Goal: Information Seeking & Learning: Learn about a topic

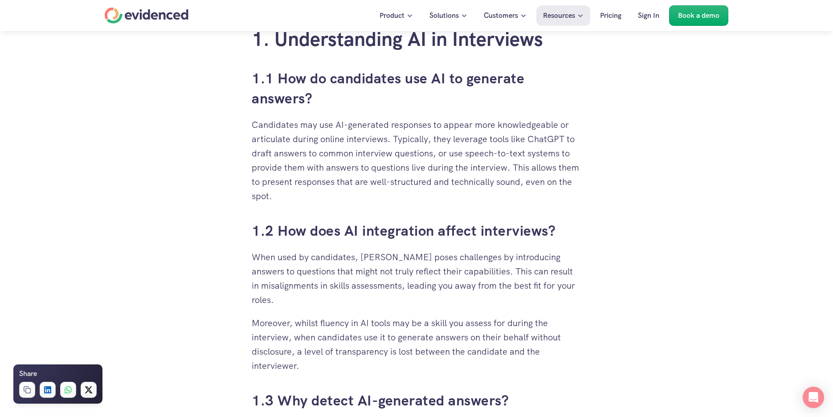
scroll to position [579, 0]
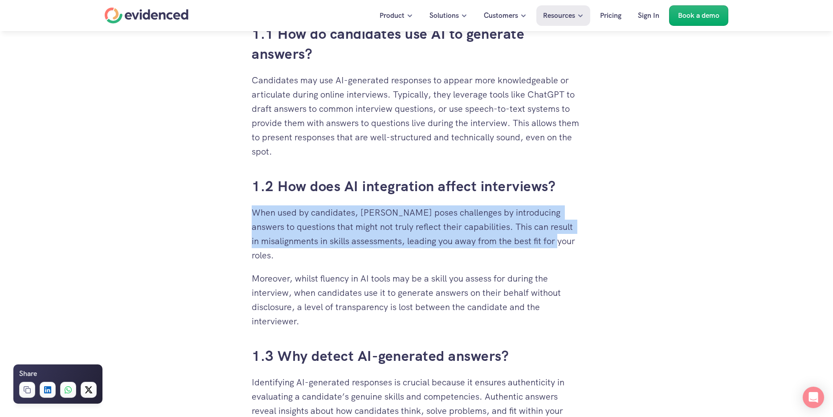
drag, startPoint x: 296, startPoint y: 259, endPoint x: 240, endPoint y: 214, distance: 71.6
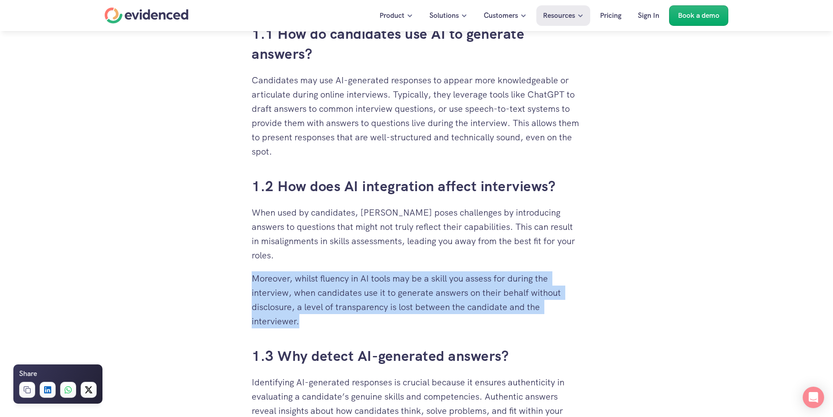
drag, startPoint x: 329, startPoint y: 321, endPoint x: 253, endPoint y: 278, distance: 87.8
click at [253, 278] on p "Moreover, whilst fluency in AI tools may be a skill you assess for during the i…" at bounding box center [417, 299] width 330 height 57
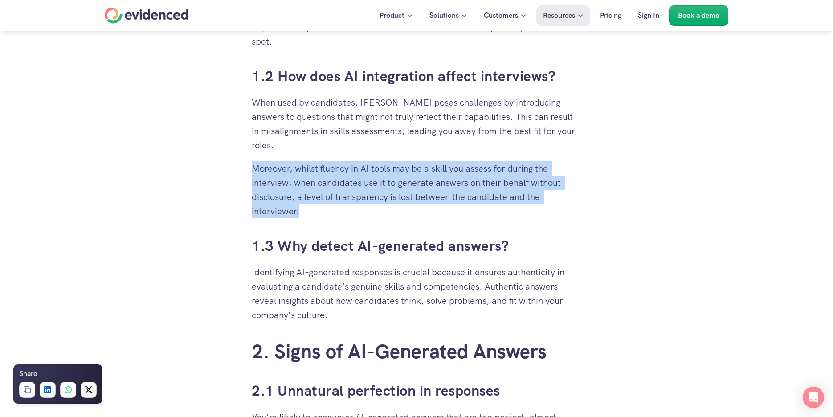
scroll to position [713, 0]
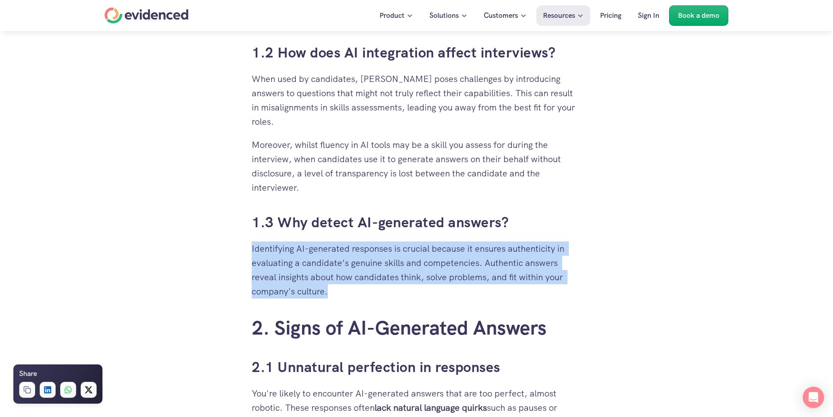
drag, startPoint x: 339, startPoint y: 284, endPoint x: 235, endPoint y: 251, distance: 108.6
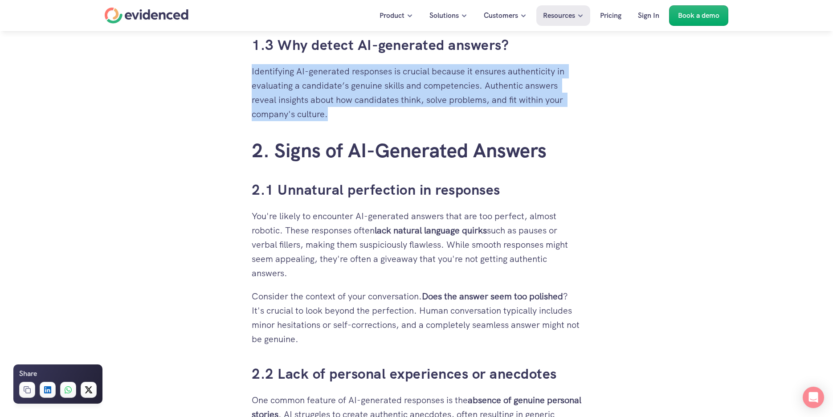
scroll to position [891, 0]
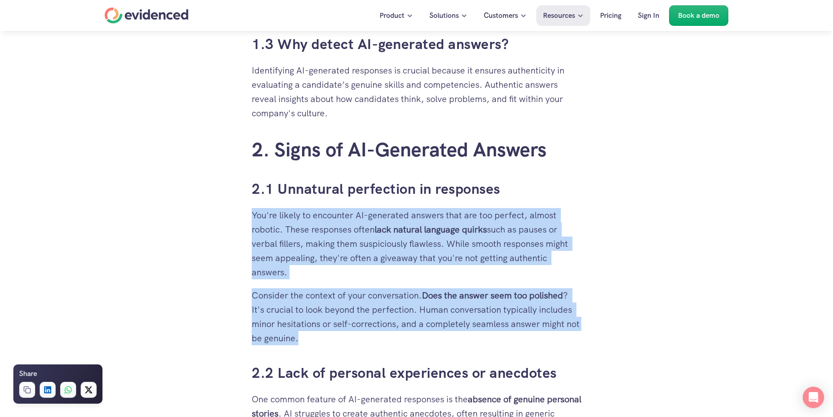
drag, startPoint x: 318, startPoint y: 337, endPoint x: 250, endPoint y: 219, distance: 136.0
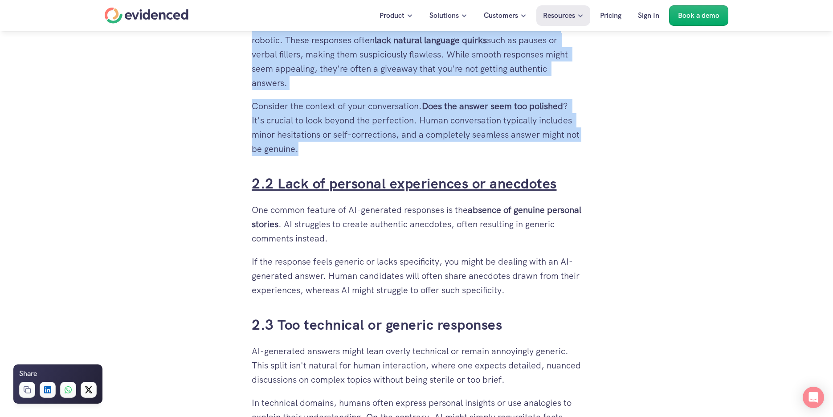
scroll to position [1114, 0]
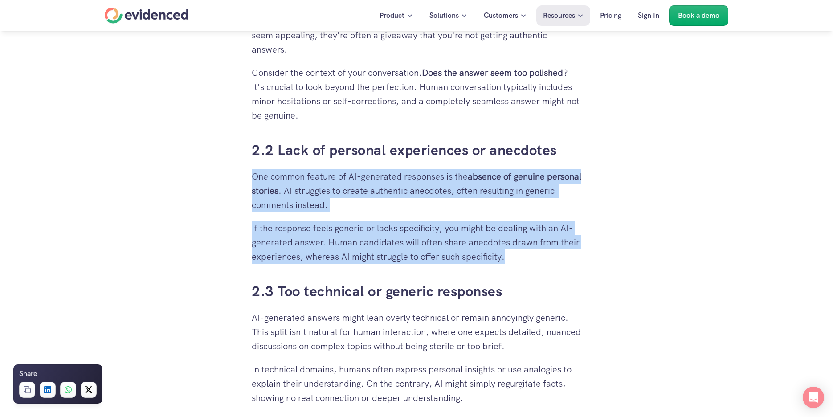
drag, startPoint x: 514, startPoint y: 254, endPoint x: 226, endPoint y: 178, distance: 297.8
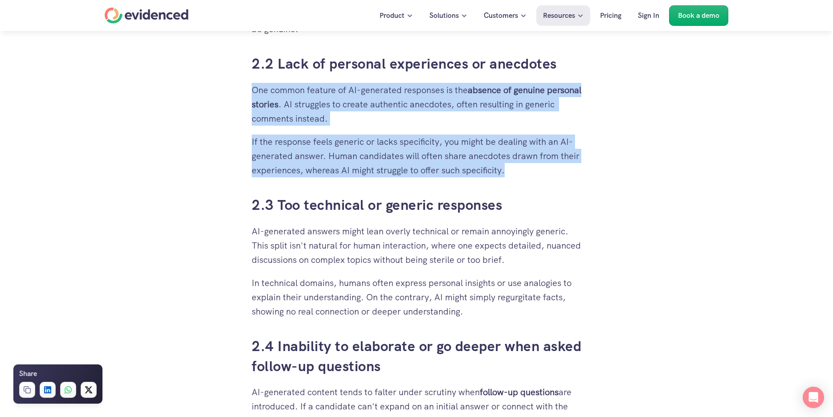
scroll to position [1203, 0]
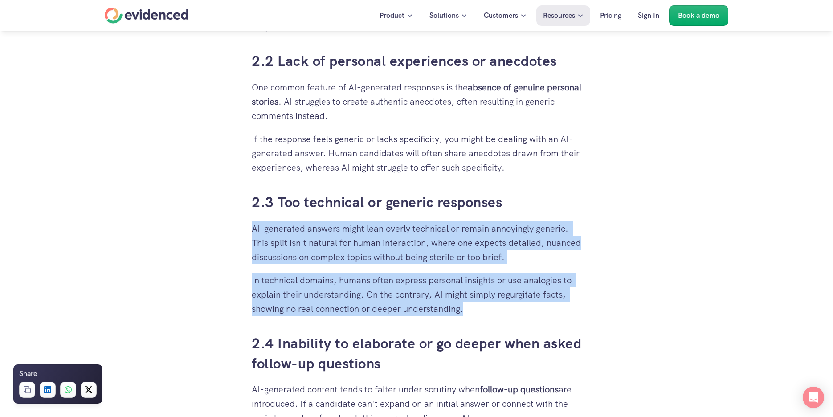
drag, startPoint x: 474, startPoint y: 314, endPoint x: 234, endPoint y: 229, distance: 254.7
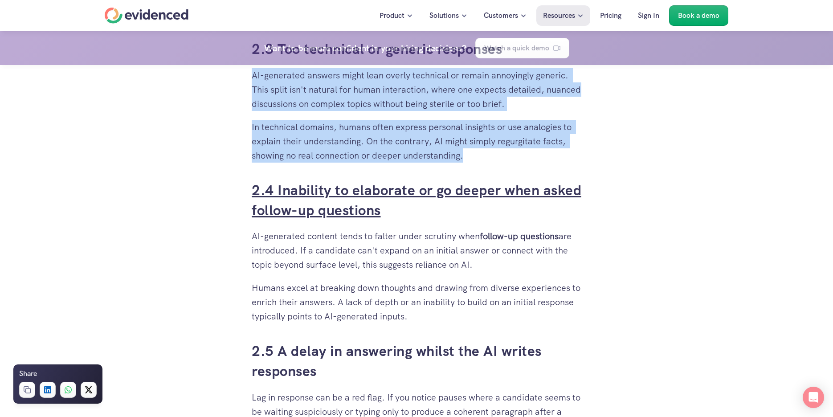
scroll to position [1381, 0]
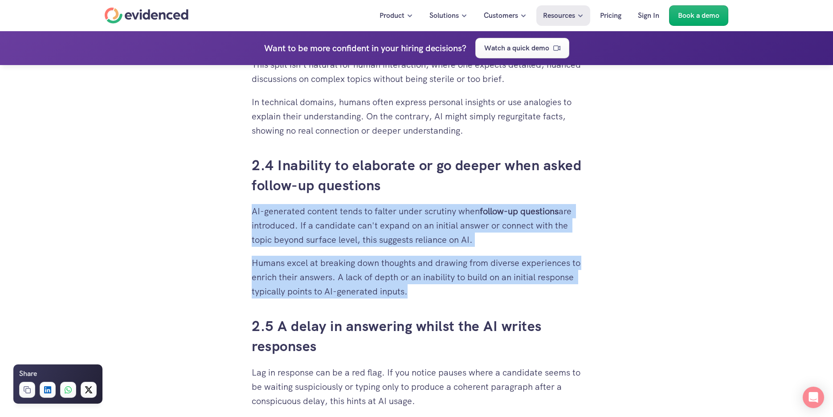
drag, startPoint x: 452, startPoint y: 288, endPoint x: 230, endPoint y: 210, distance: 234.8
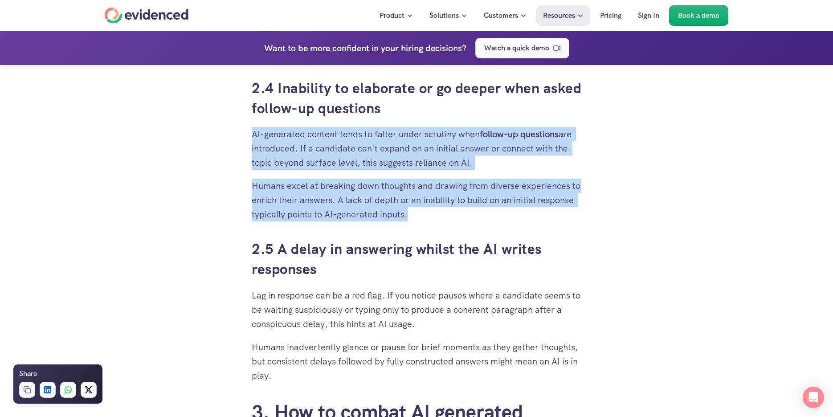
scroll to position [1470, 0]
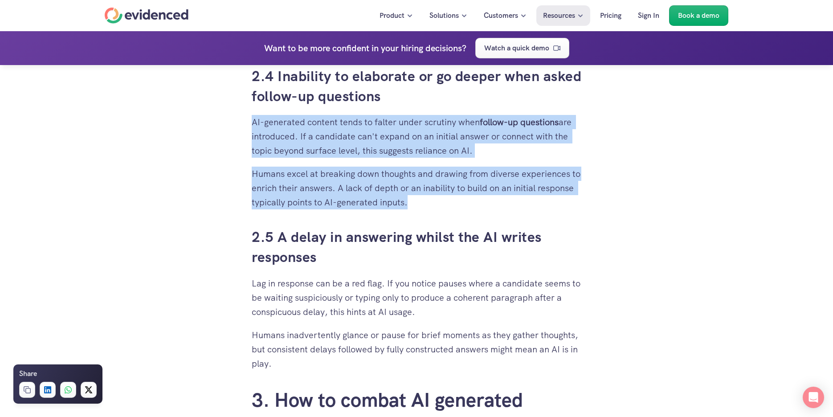
drag, startPoint x: 279, startPoint y: 367, endPoint x: 228, endPoint y: 283, distance: 99.0
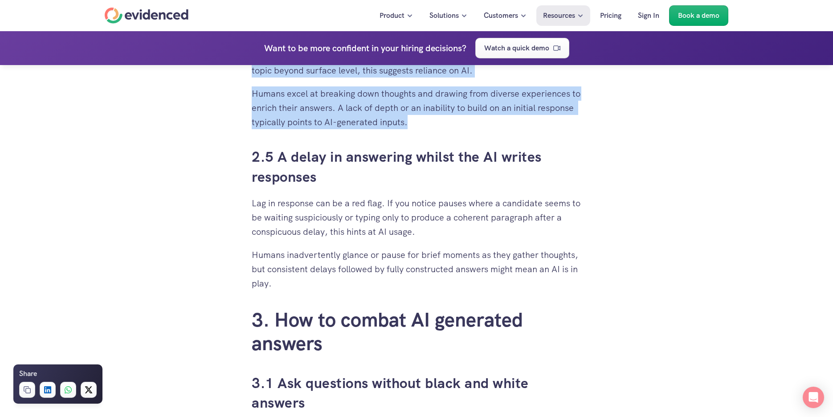
scroll to position [1649, 0]
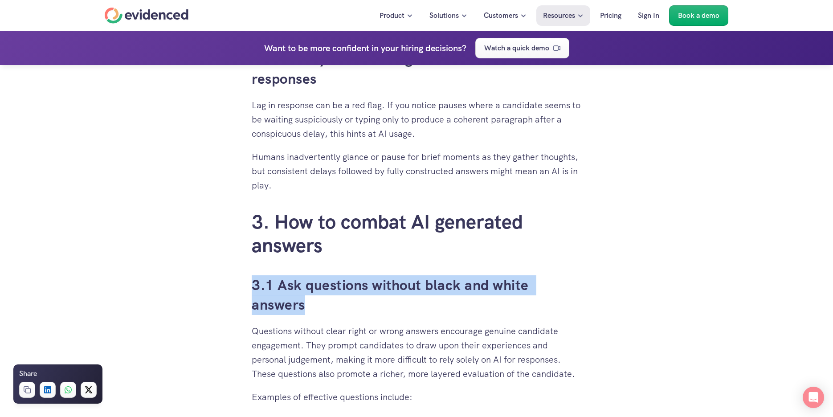
drag, startPoint x: 343, startPoint y: 308, endPoint x: 235, endPoint y: 288, distance: 109.6
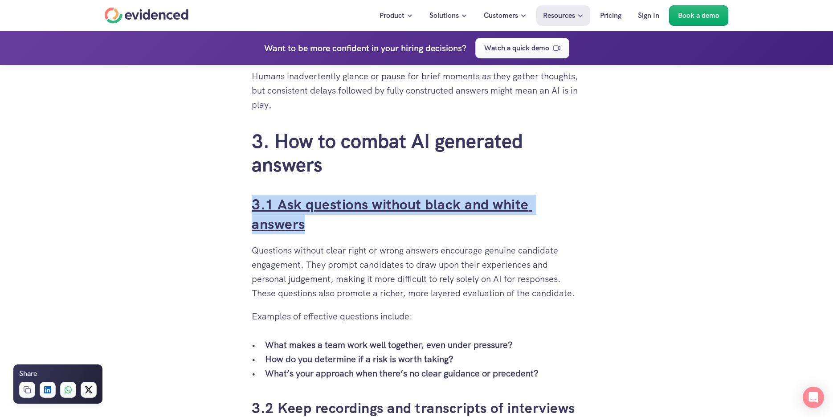
scroll to position [1738, 0]
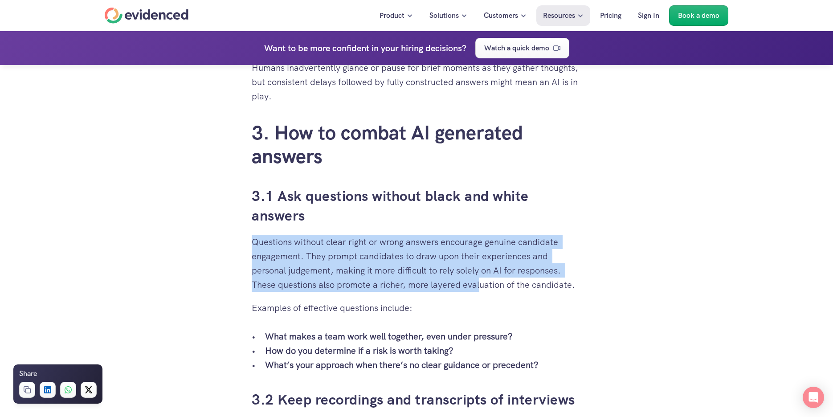
drag, startPoint x: 482, startPoint y: 287, endPoint x: 236, endPoint y: 243, distance: 249.5
click at [236, 243] on div "When you’ve put time and effort into building a solid recruitment process, it c…" at bounding box center [416, 353] width 833 height 3713
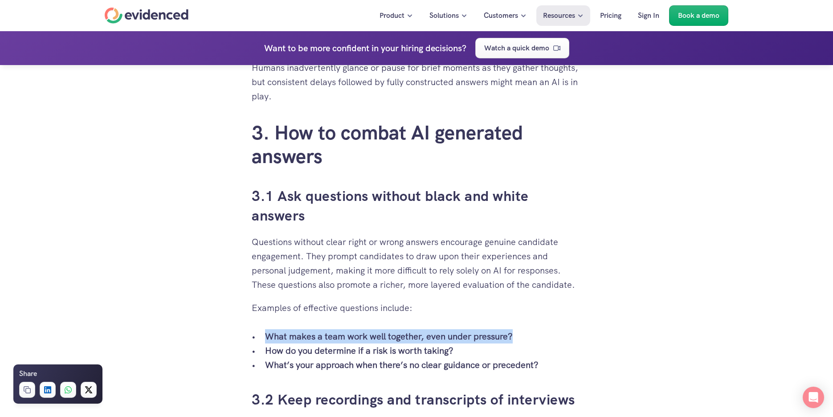
drag, startPoint x: 531, startPoint y: 337, endPoint x: 238, endPoint y: 337, distance: 293.7
click at [238, 337] on div "When you’ve put time and effort into building a solid recruitment process, it c…" at bounding box center [416, 353] width 833 height 3713
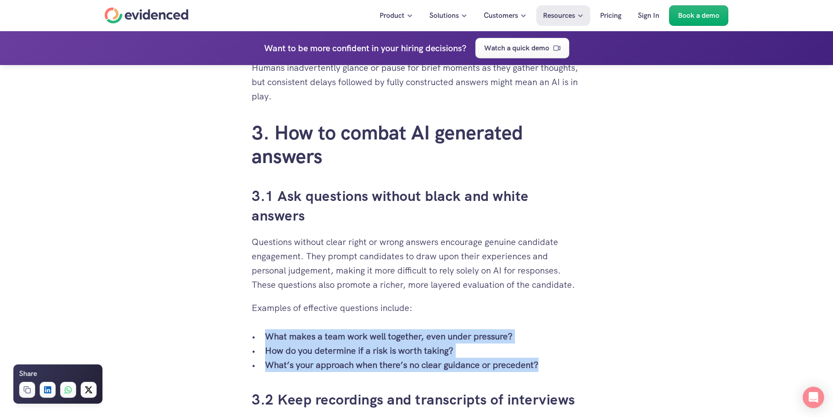
drag, startPoint x: 553, startPoint y: 371, endPoint x: 197, endPoint y: 332, distance: 357.7
click at [197, 332] on div "When you’ve put time and effort into building a solid recruitment process, it c…" at bounding box center [416, 353] width 833 height 3713
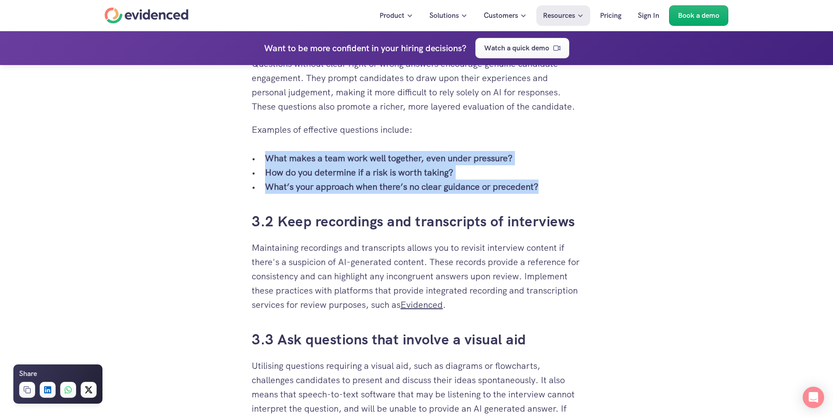
scroll to position [2005, 0]
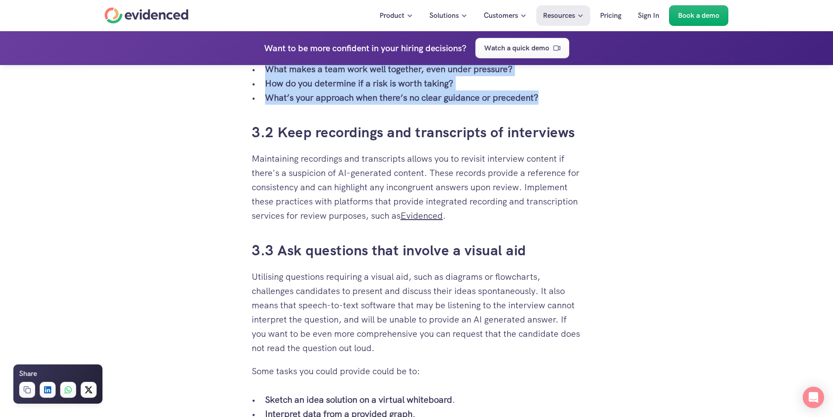
drag, startPoint x: 368, startPoint y: 350, endPoint x: 263, endPoint y: 328, distance: 106.5
click at [263, 328] on p "Utilising questions requiring a visual aid, such as diagrams or flowcharts, cha…" at bounding box center [417, 313] width 330 height 86
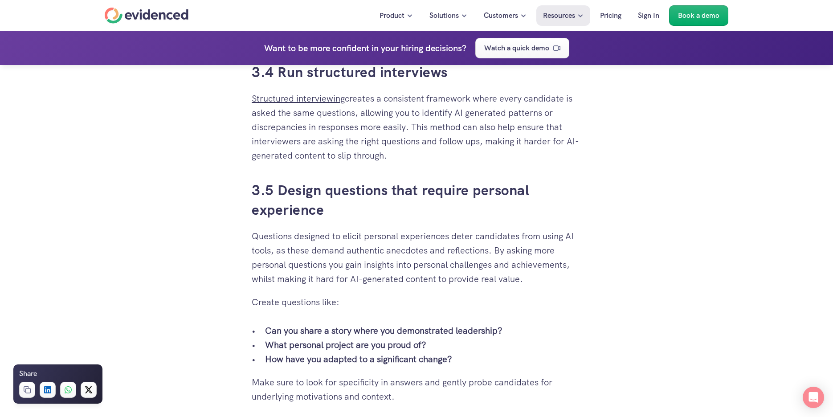
scroll to position [2406, 0]
